Goal: Transaction & Acquisition: Purchase product/service

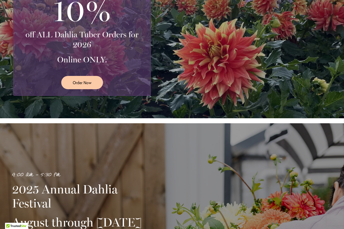
scroll to position [161, 0]
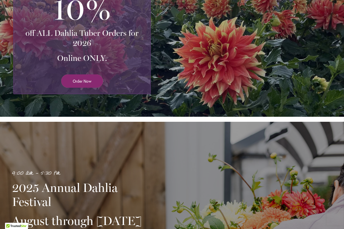
click at [90, 80] on span "Order Now" at bounding box center [82, 81] width 19 height 6
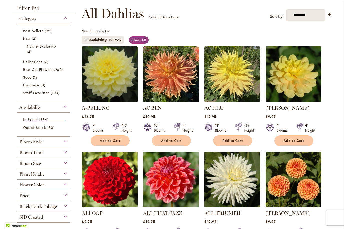
scroll to position [68, 0]
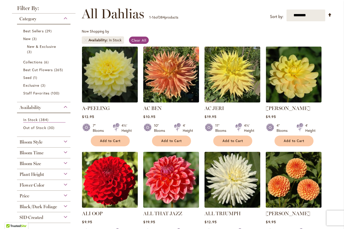
click at [49, 142] on div "Bloom Style" at bounding box center [44, 141] width 54 height 8
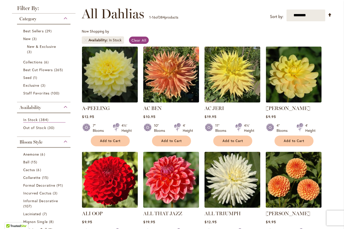
scroll to position [205, 0]
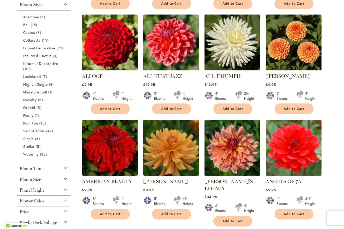
click at [26, 179] on span "Bloom Size" at bounding box center [31, 179] width 22 height 6
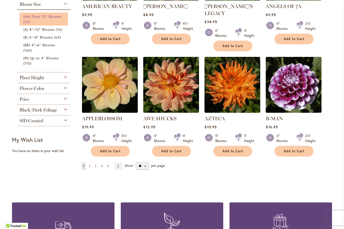
click at [48, 19] on span "(AA) Over 10" Blooms" at bounding box center [42, 16] width 38 height 5
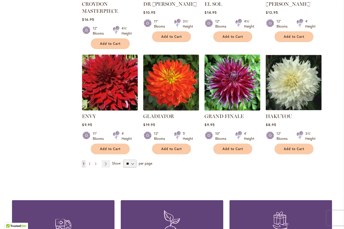
scroll to position [387, 0]
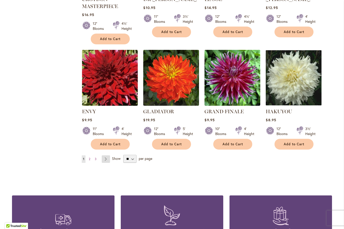
click at [109, 158] on link "Page Next" at bounding box center [106, 159] width 8 height 8
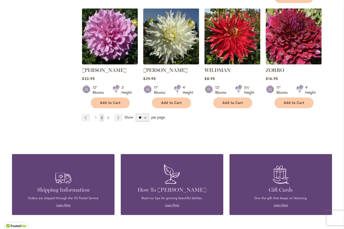
scroll to position [432, 0]
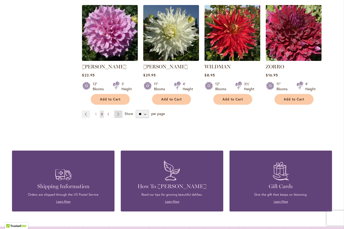
click at [117, 110] on link "Page Next" at bounding box center [118, 114] width 8 height 8
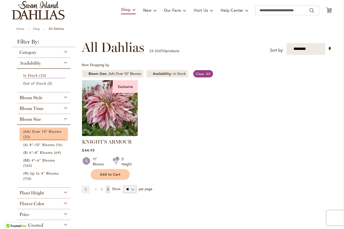
scroll to position [35, 0]
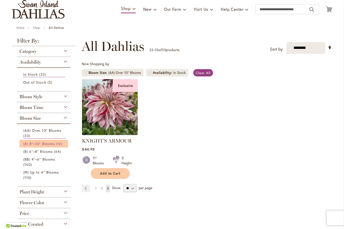
click at [59, 146] on span "16 items" at bounding box center [60, 143] width 8 height 5
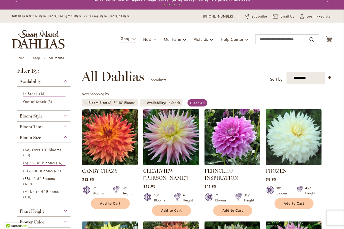
scroll to position [18, 0]
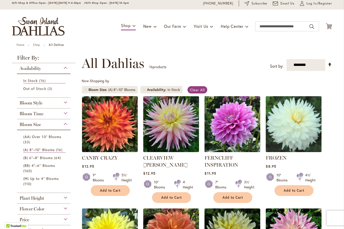
click at [240, 126] on img at bounding box center [233, 124] width 59 height 59
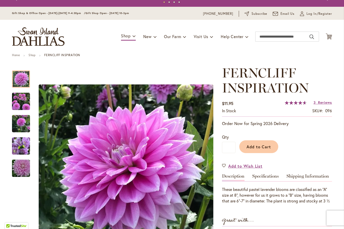
scroll to position [13, 0]
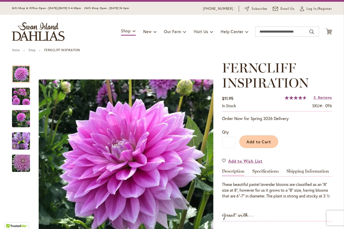
click at [19, 95] on img "Ferncliff Inspiration" at bounding box center [21, 96] width 18 height 18
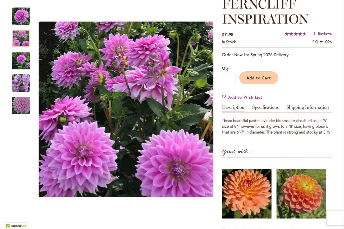
scroll to position [90, 0]
